Goal: Task Accomplishment & Management: Use online tool/utility

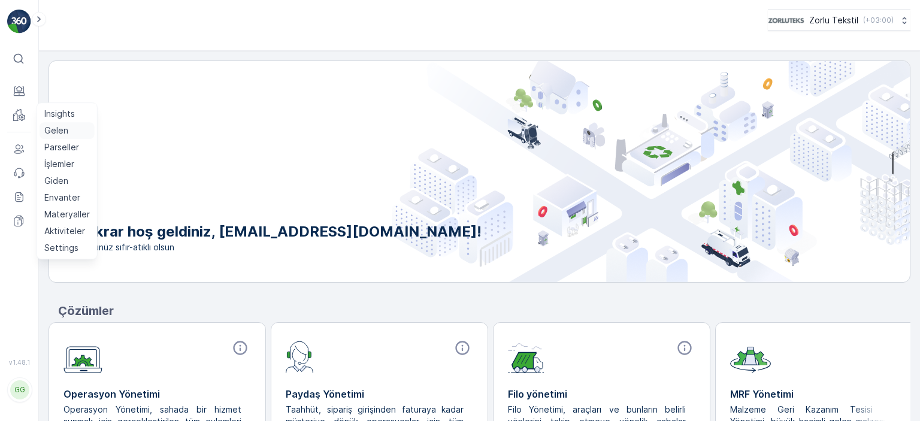
click at [41, 131] on link "Gelen" at bounding box center [67, 130] width 55 height 17
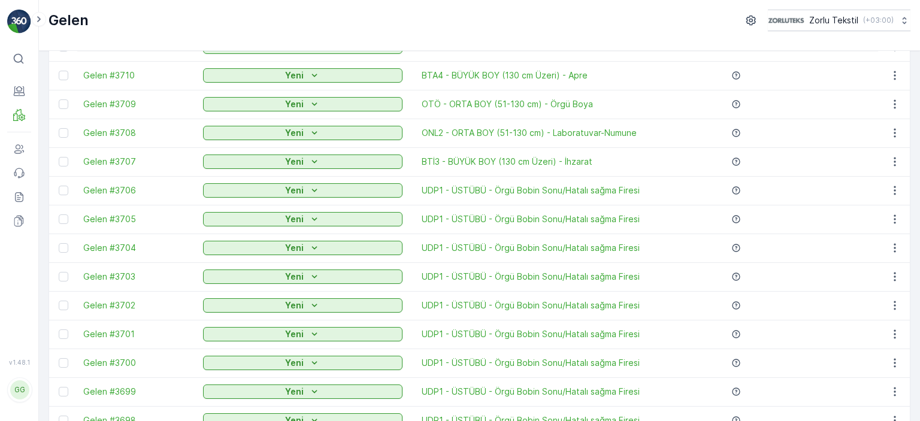
scroll to position [419, 0]
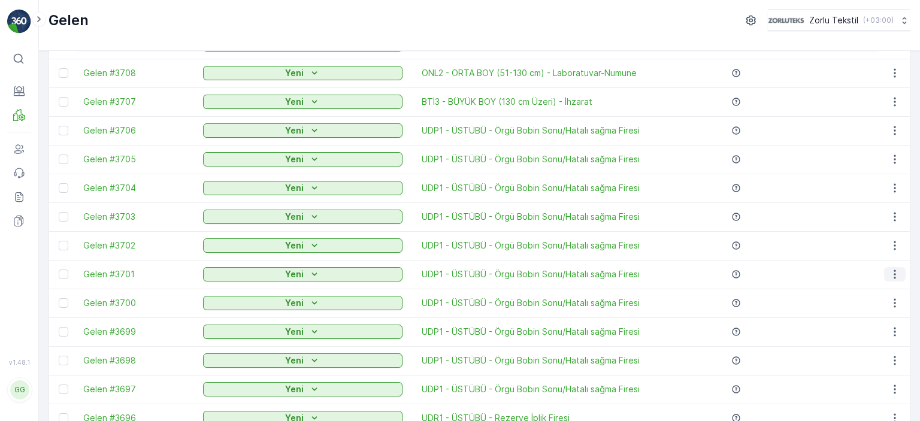
click at [891, 273] on icon "button" at bounding box center [895, 274] width 12 height 12
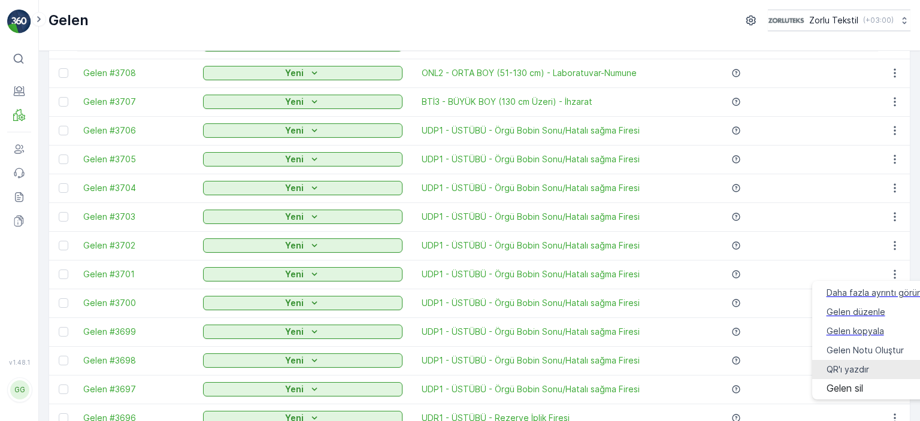
click at [865, 364] on div "QR'ı yazdır" at bounding box center [848, 370] width 43 height 12
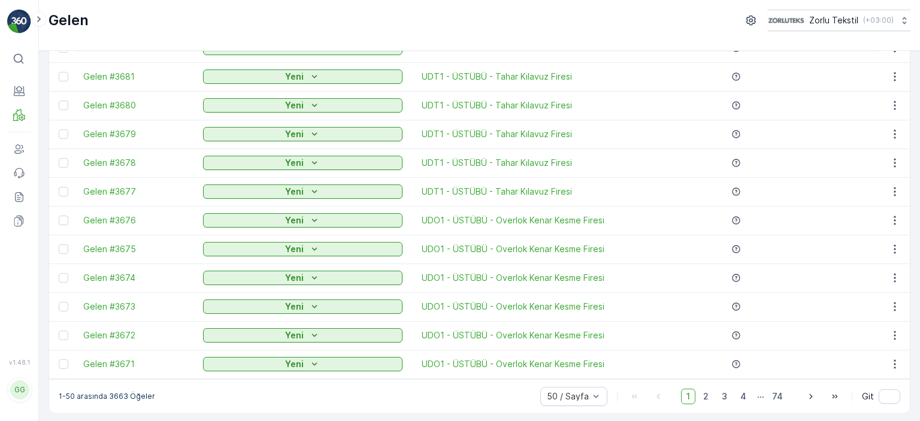
scroll to position [1199, 0]
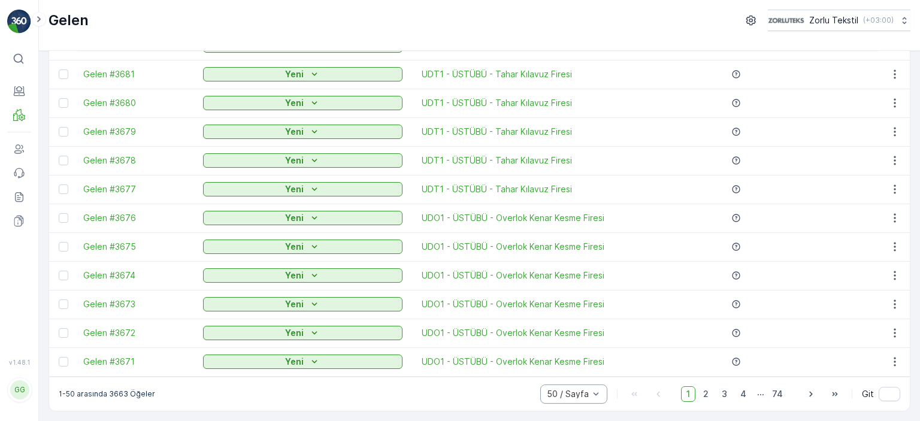
click at [563, 395] on div at bounding box center [568, 394] width 44 height 10
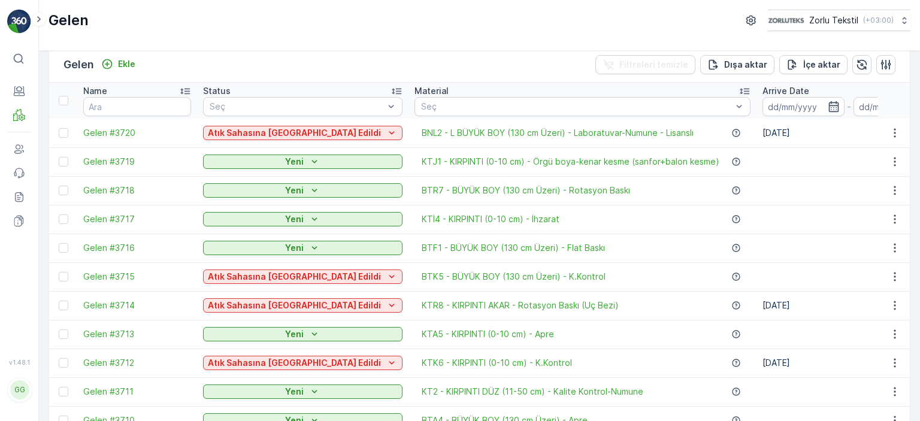
scroll to position [0, 0]
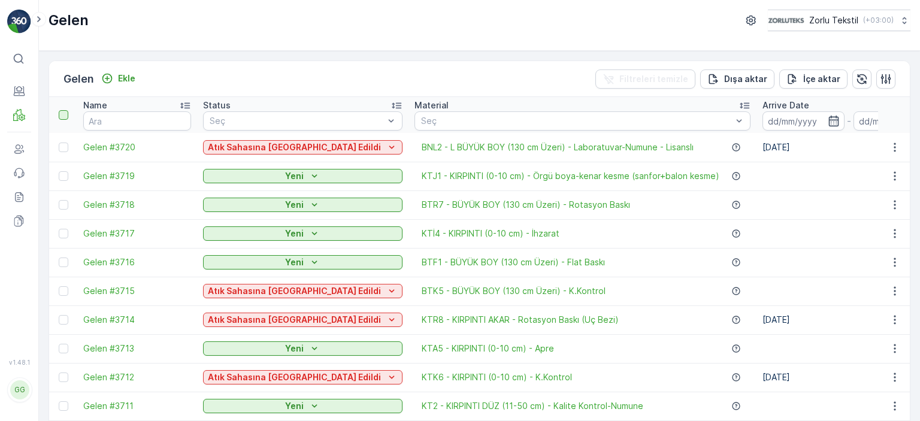
click at [61, 114] on div at bounding box center [64, 115] width 10 height 10
click at [65, 110] on input "checkbox" at bounding box center [65, 110] width 0 height 0
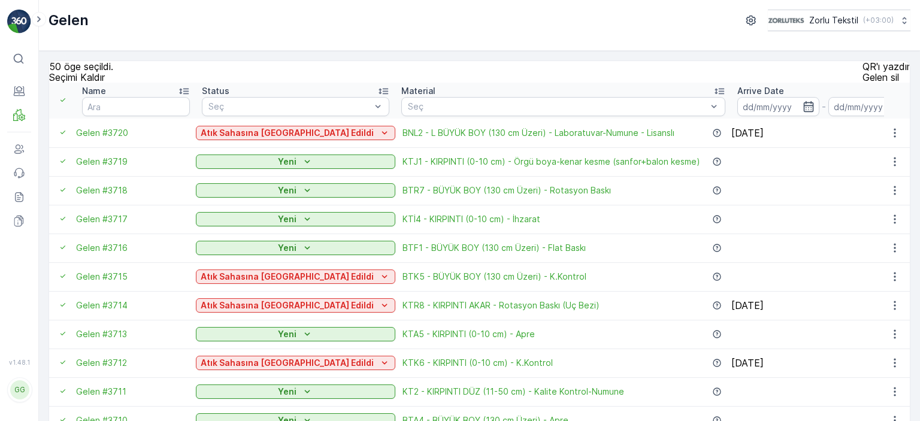
click at [61, 104] on icon at bounding box center [63, 100] width 8 height 8
click at [65, 95] on input "checkbox" at bounding box center [65, 95] width 0 height 0
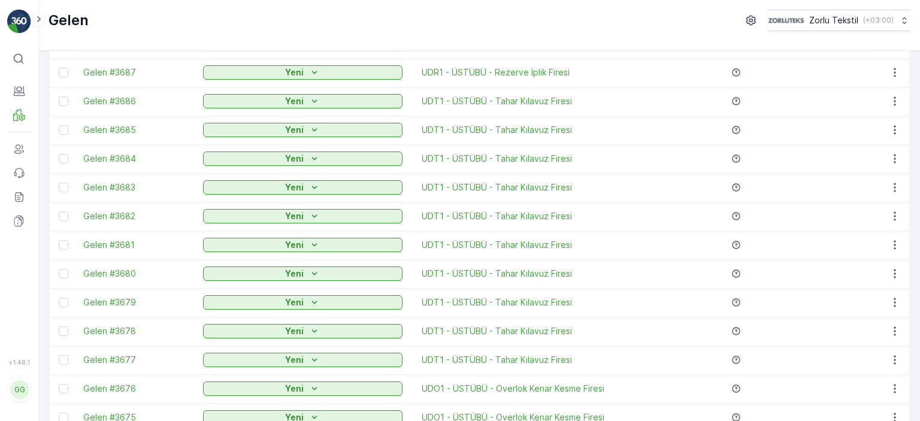
scroll to position [1018, 0]
